Goal: Information Seeking & Learning: Learn about a topic

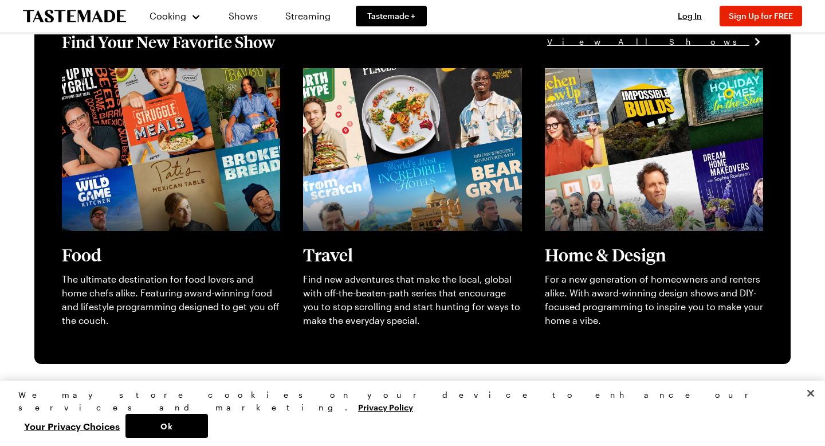
scroll to position [347, 0]
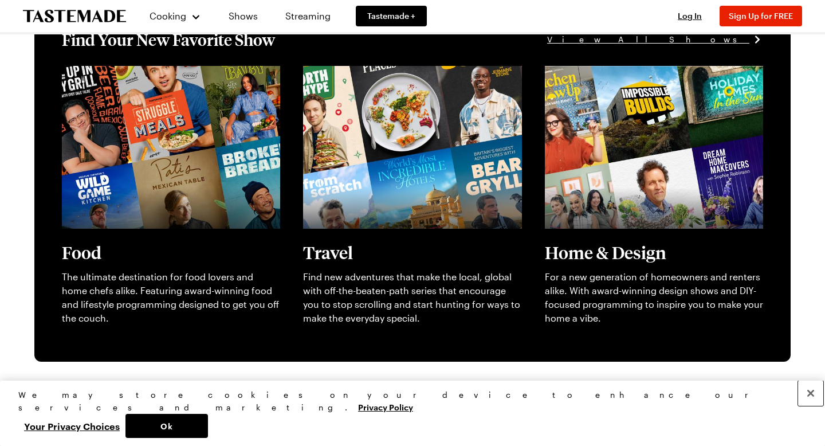
click at [809, 406] on button "Close" at bounding box center [810, 393] width 25 height 25
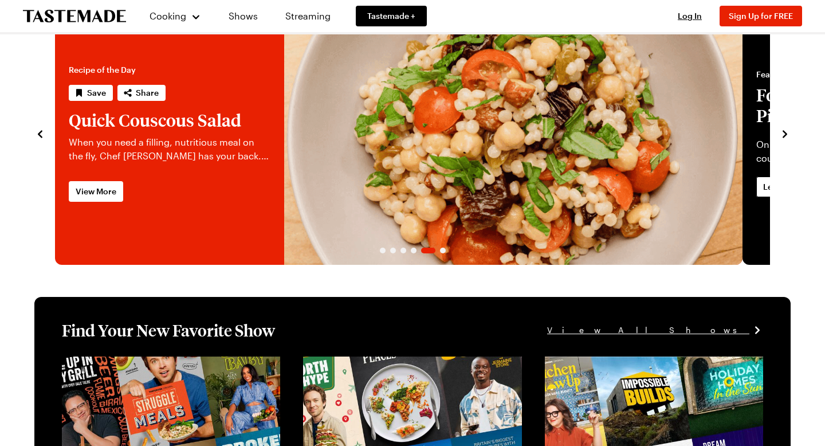
scroll to position [0, 0]
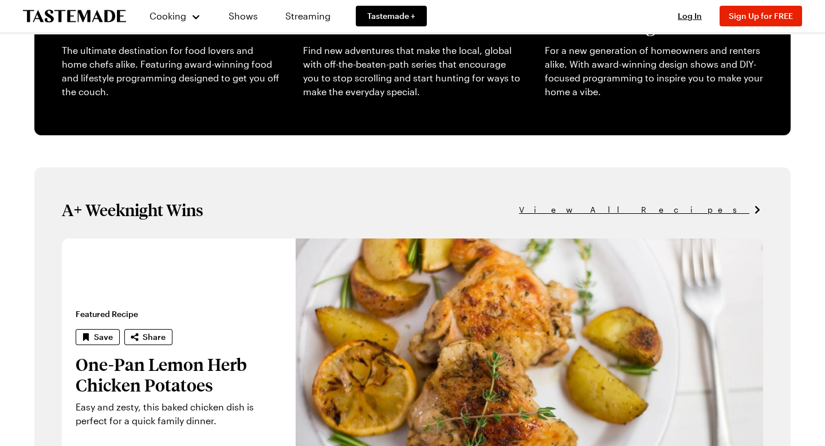
scroll to position [586, 0]
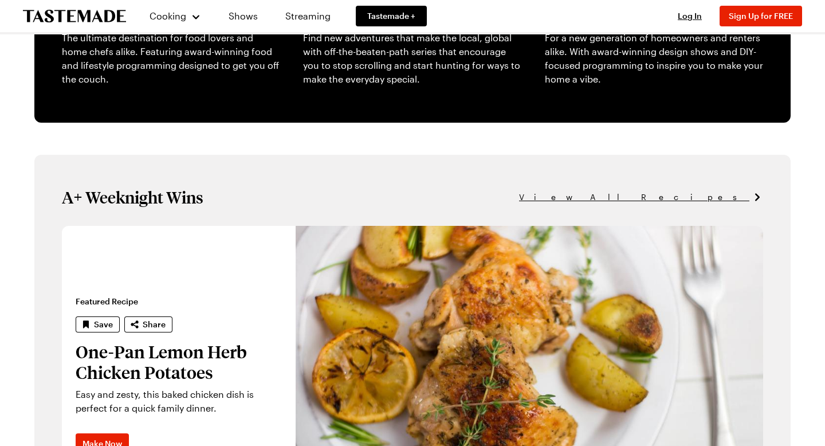
click at [697, 203] on span "View All Recipes" at bounding box center [634, 197] width 230 height 13
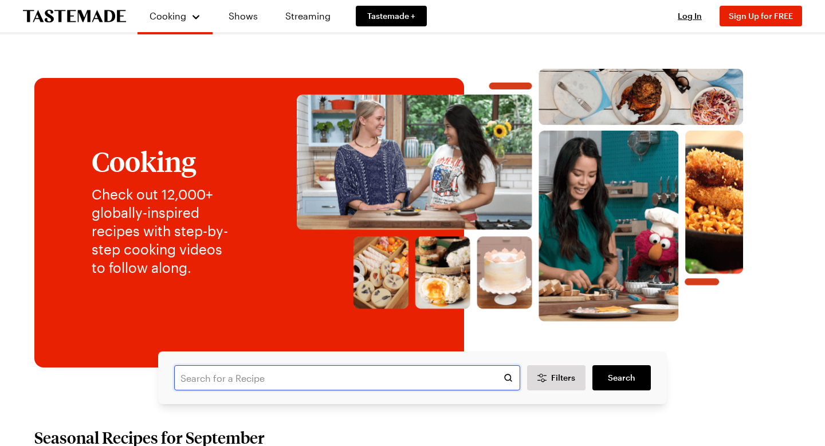
click at [191, 390] on input "text" at bounding box center [347, 377] width 346 height 25
type input "eggplant parmesan"
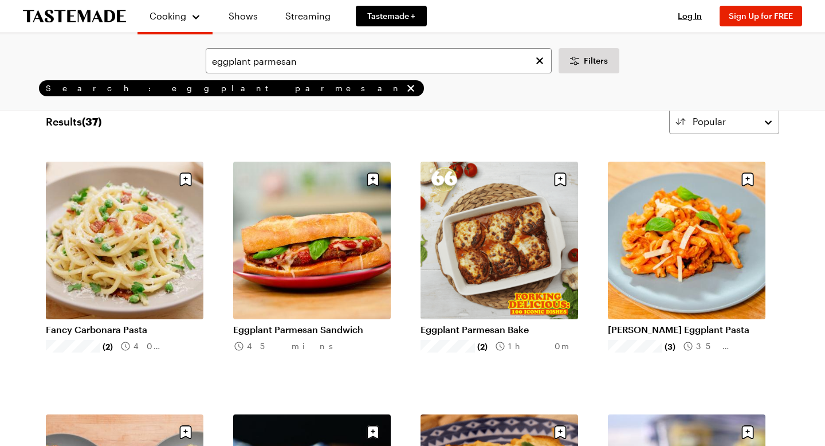
scroll to position [32, 0]
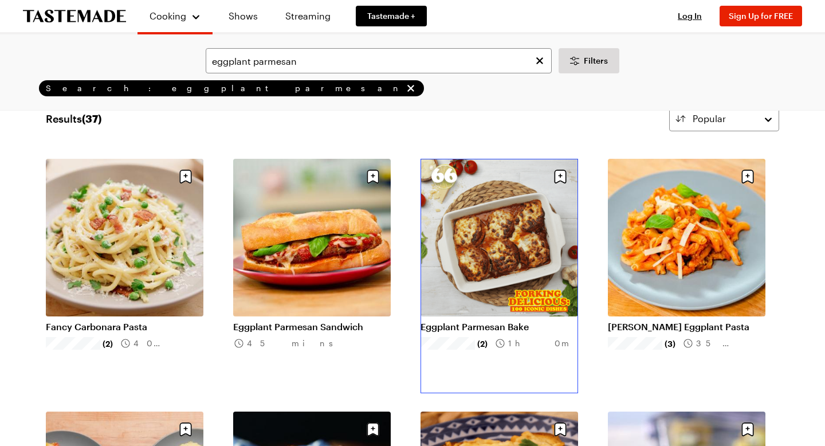
click at [487, 321] on link "Eggplant Parmesan Bake" at bounding box center [500, 326] width 158 height 11
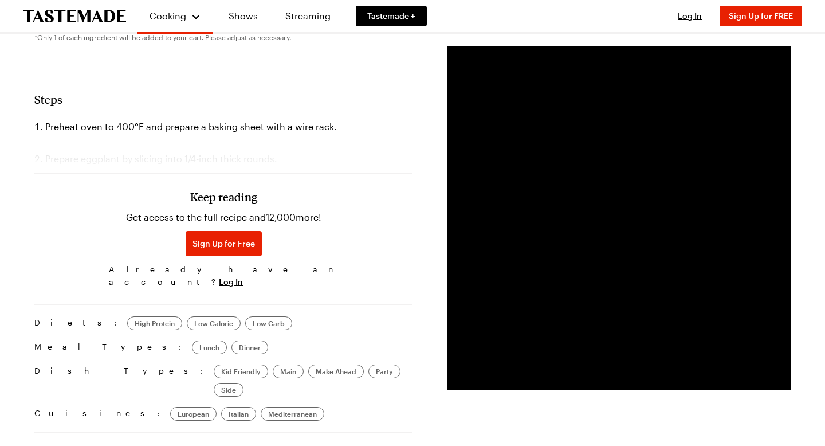
scroll to position [637, 0]
click at [243, 287] on span "Log In" at bounding box center [231, 281] width 24 height 11
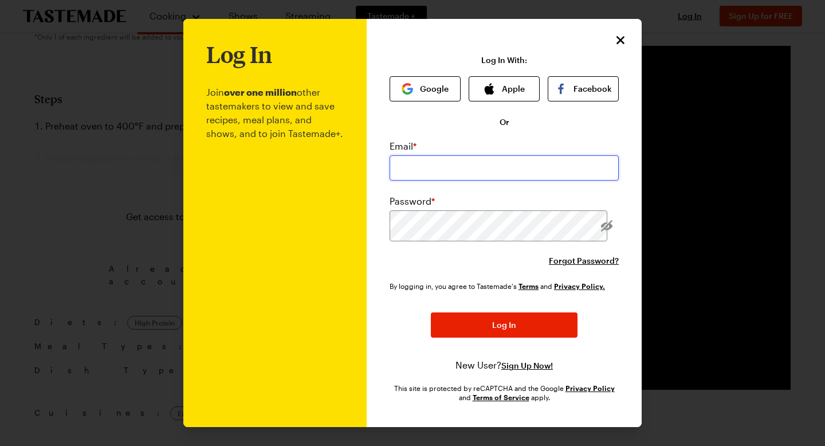
click at [444, 181] on input "email" at bounding box center [504, 167] width 229 height 25
click at [625, 44] on icon "Close" at bounding box center [621, 40] width 8 height 8
